Goal: Book appointment/travel/reservation

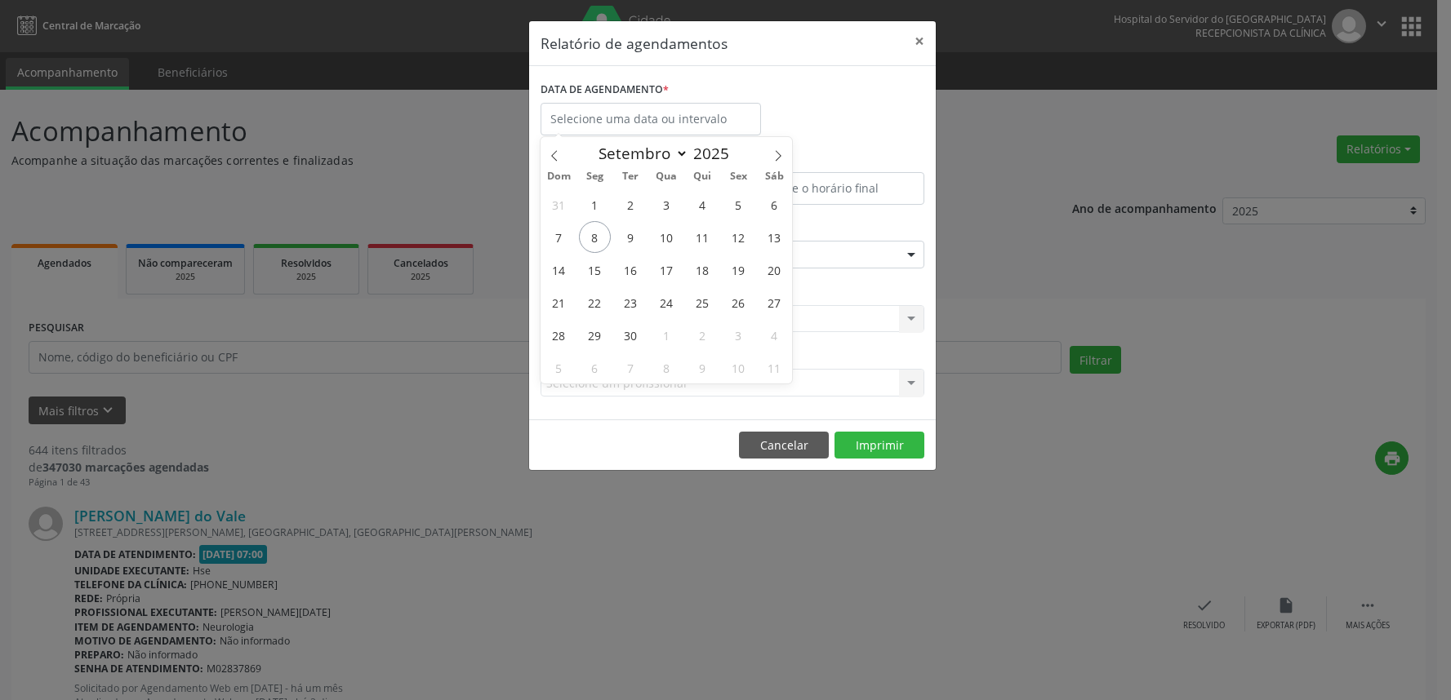
select select "8"
click at [594, 237] on span "8" at bounding box center [595, 237] width 32 height 32
type input "[DATE]"
click at [594, 237] on span "8" at bounding box center [595, 237] width 32 height 32
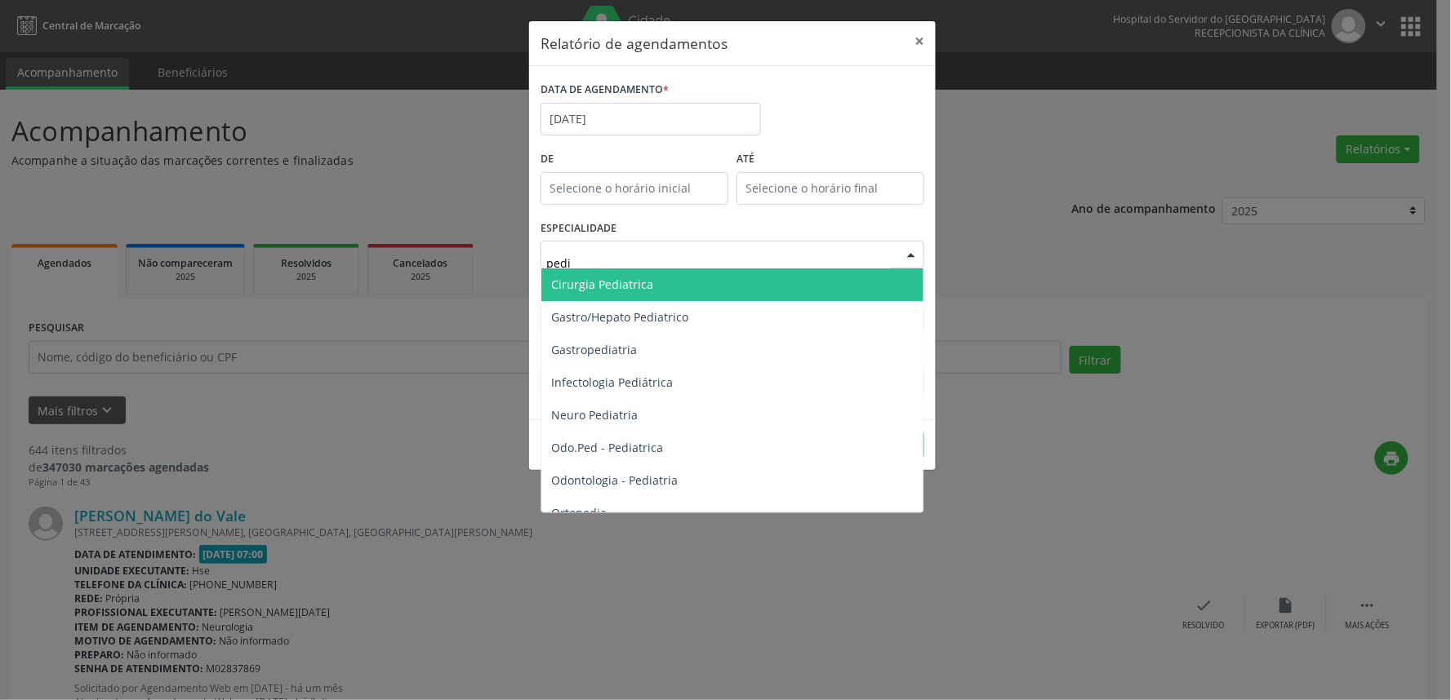
type input "pedia"
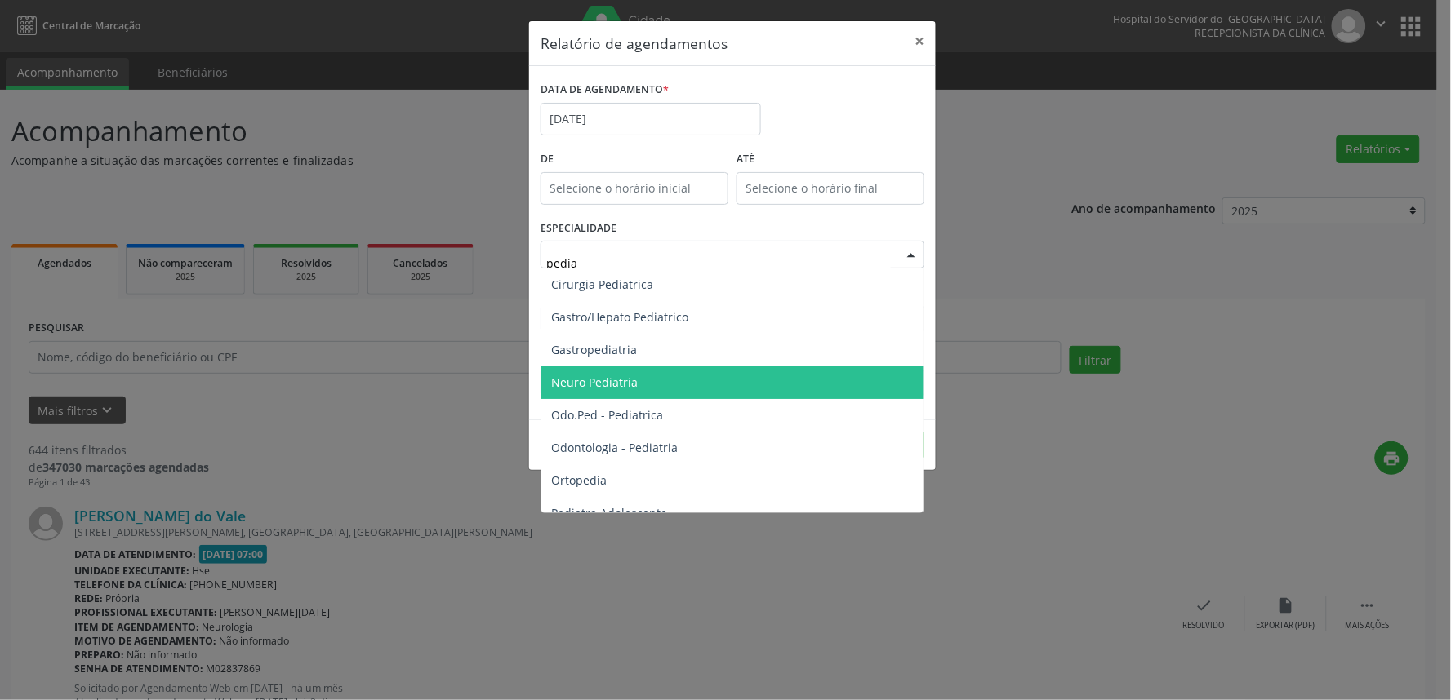
click at [609, 384] on span "Neuro Pediatria" at bounding box center [594, 383] width 87 height 16
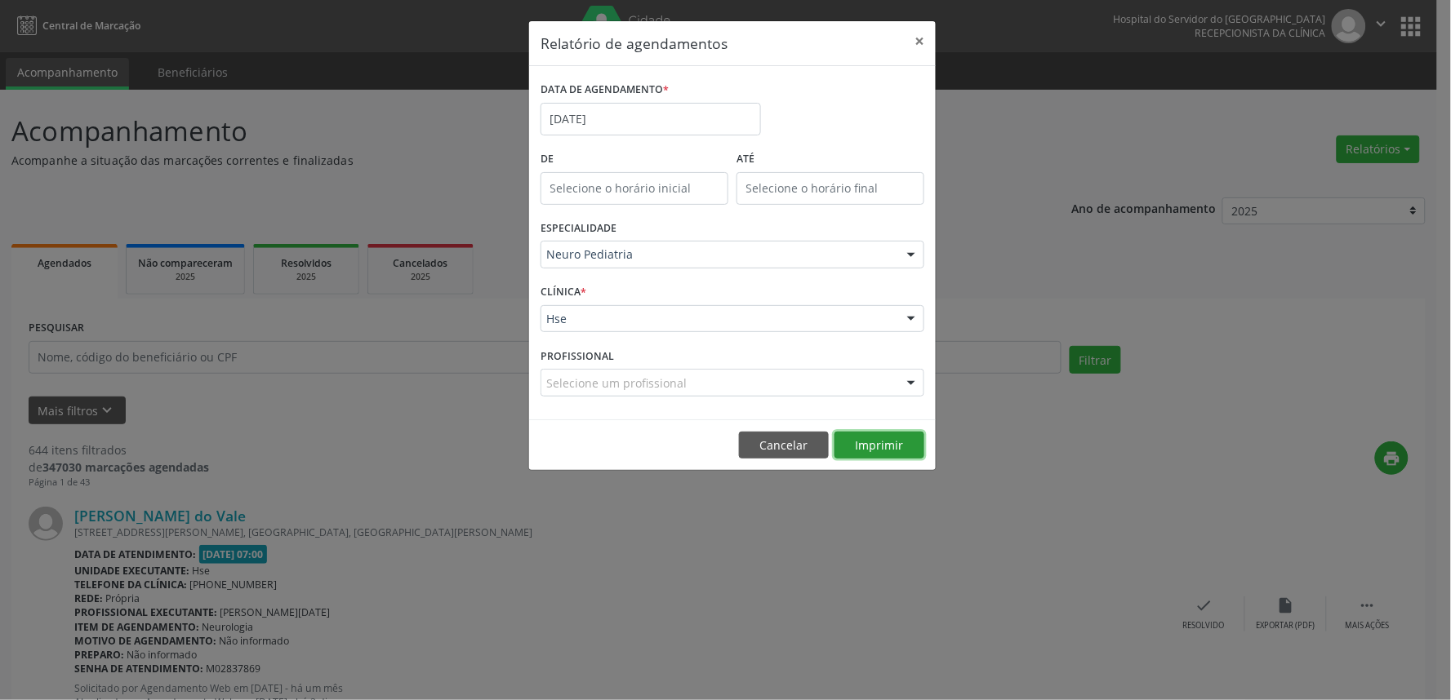
click at [893, 437] on button "Imprimir" at bounding box center [879, 446] width 90 height 28
click at [919, 35] on button "×" at bounding box center [919, 41] width 33 height 40
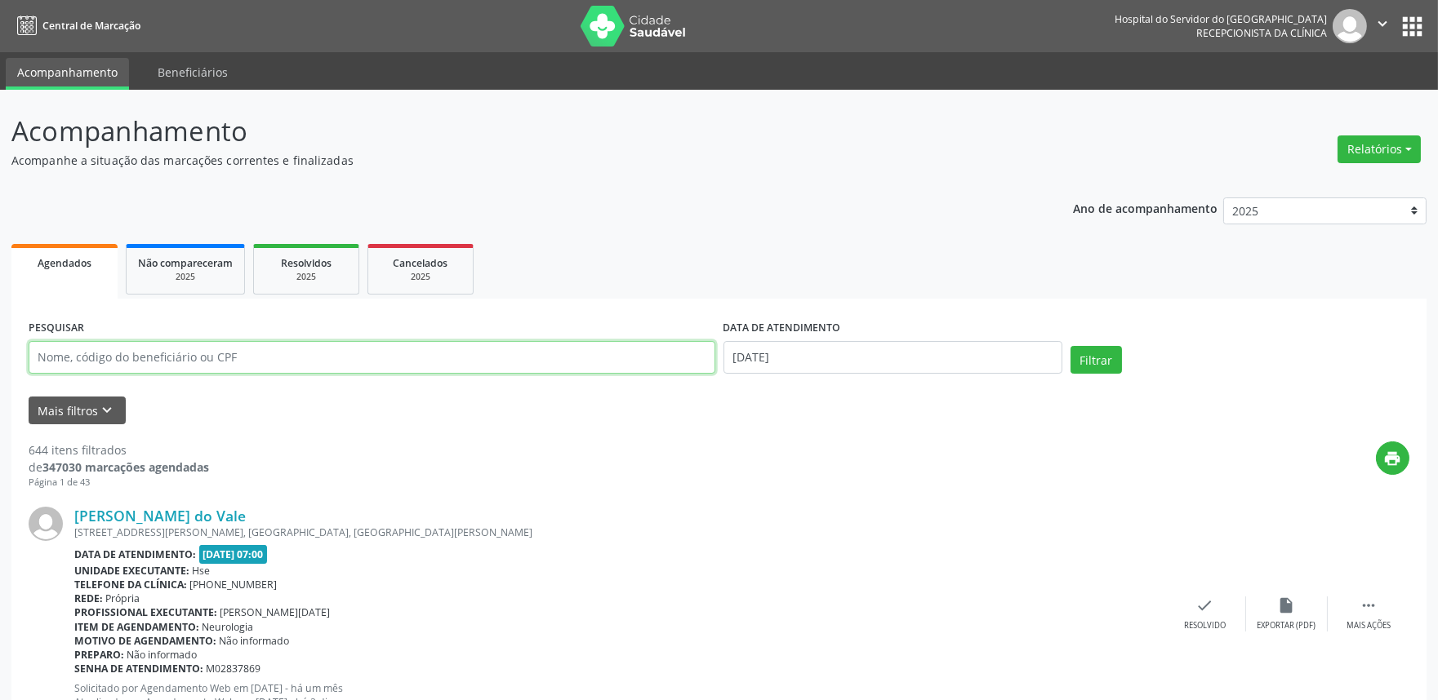
click at [306, 354] on input "text" at bounding box center [372, 357] width 687 height 33
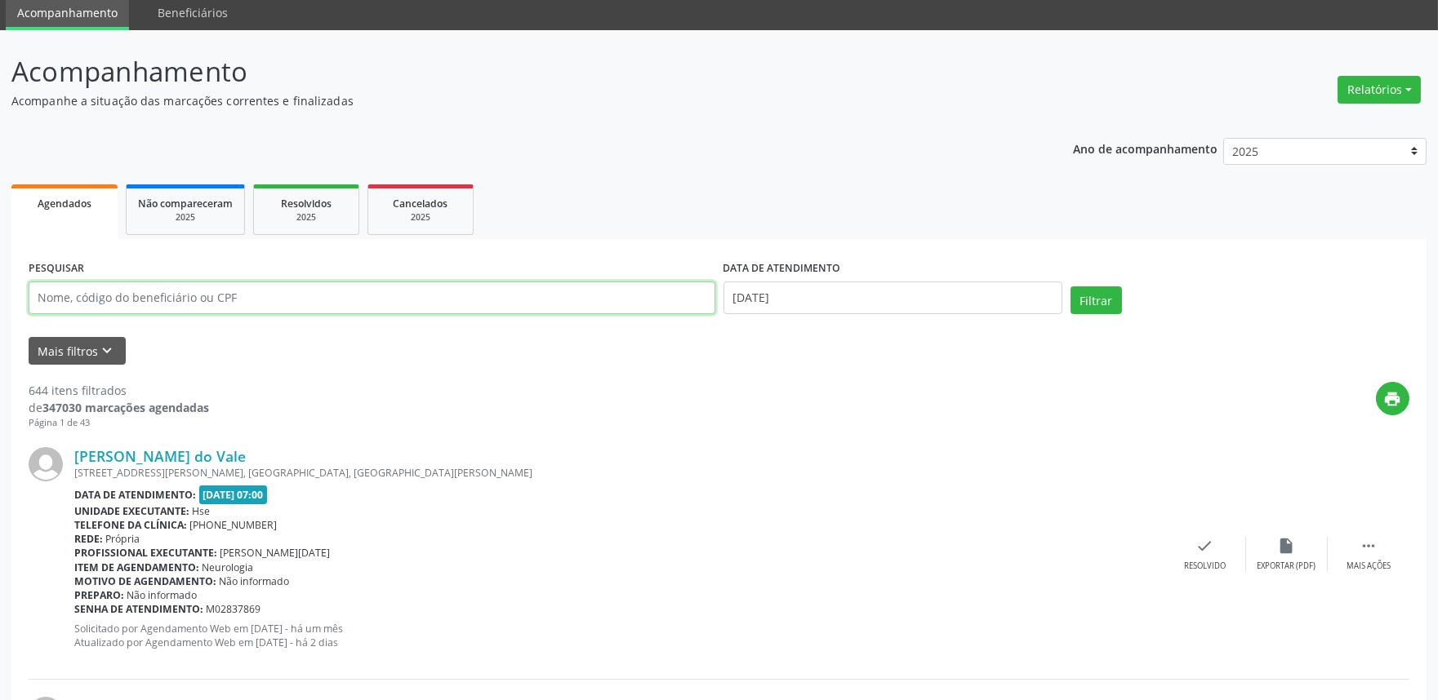
scroll to position [91, 0]
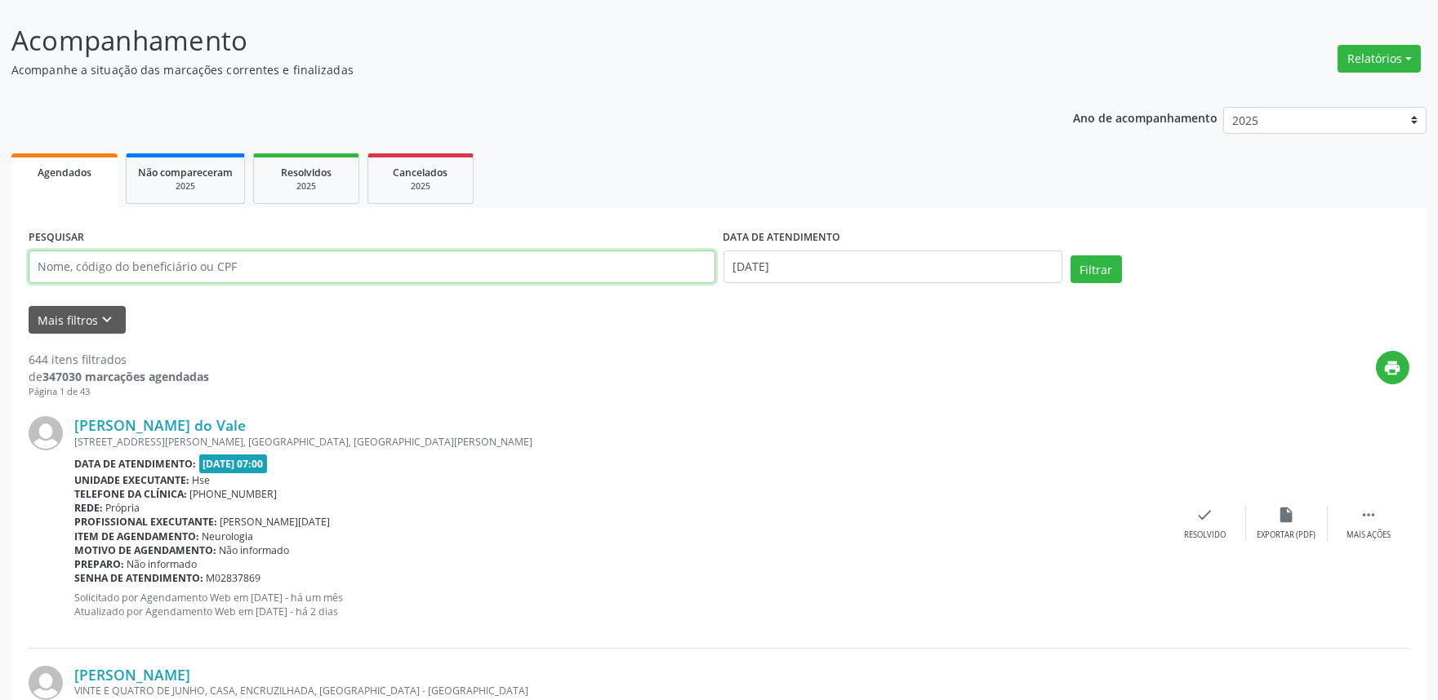
click at [278, 278] on input "text" at bounding box center [372, 267] width 687 height 33
type input "[PERSON_NAME]"
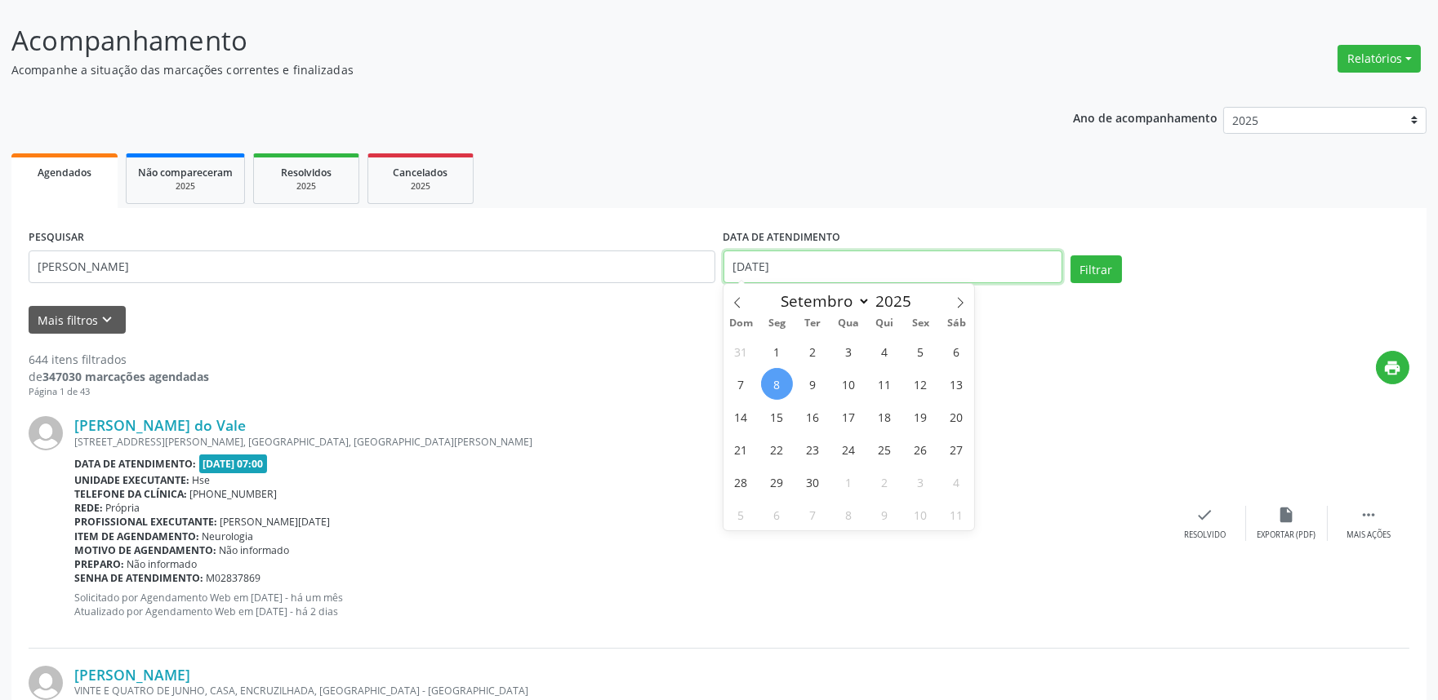
click at [816, 263] on input "[DATE]" at bounding box center [892, 267] width 339 height 33
click at [1104, 263] on button "Filtrar" at bounding box center [1095, 270] width 51 height 28
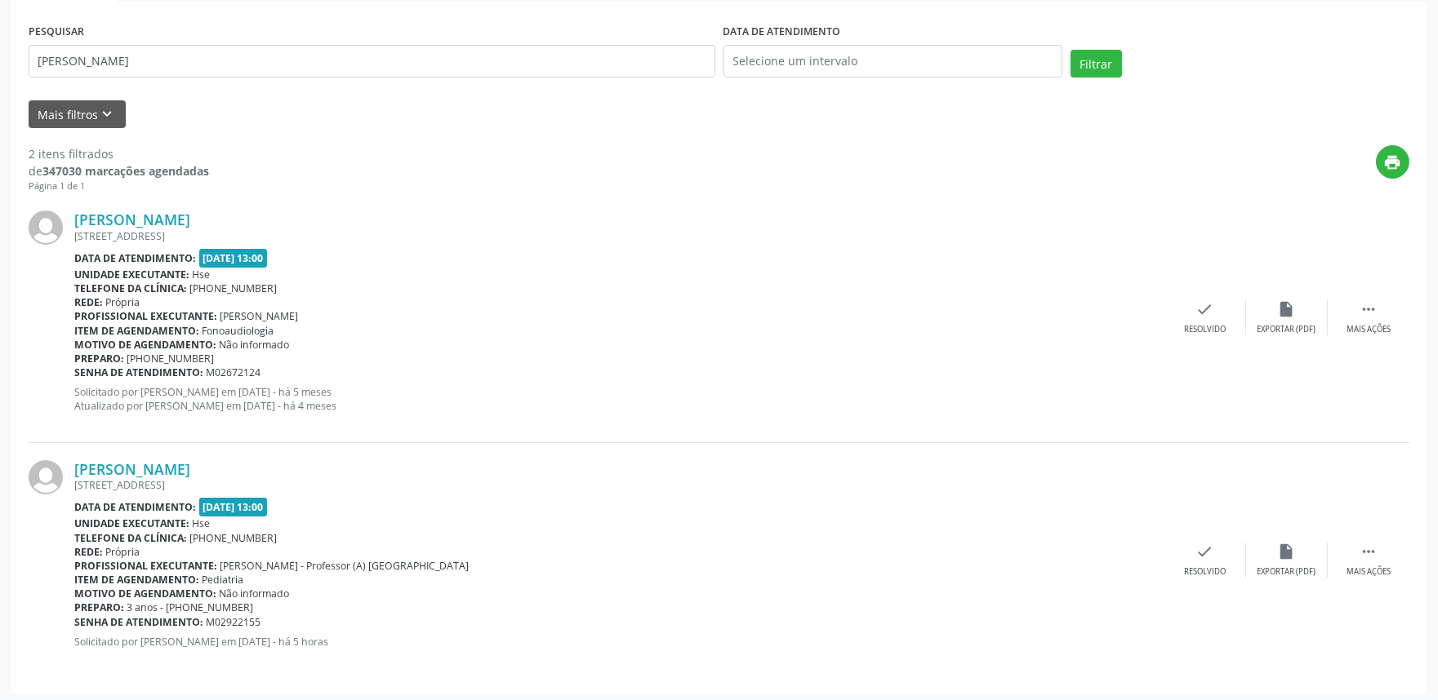
scroll to position [300, 0]
